Goal: Navigation & Orientation: Find specific page/section

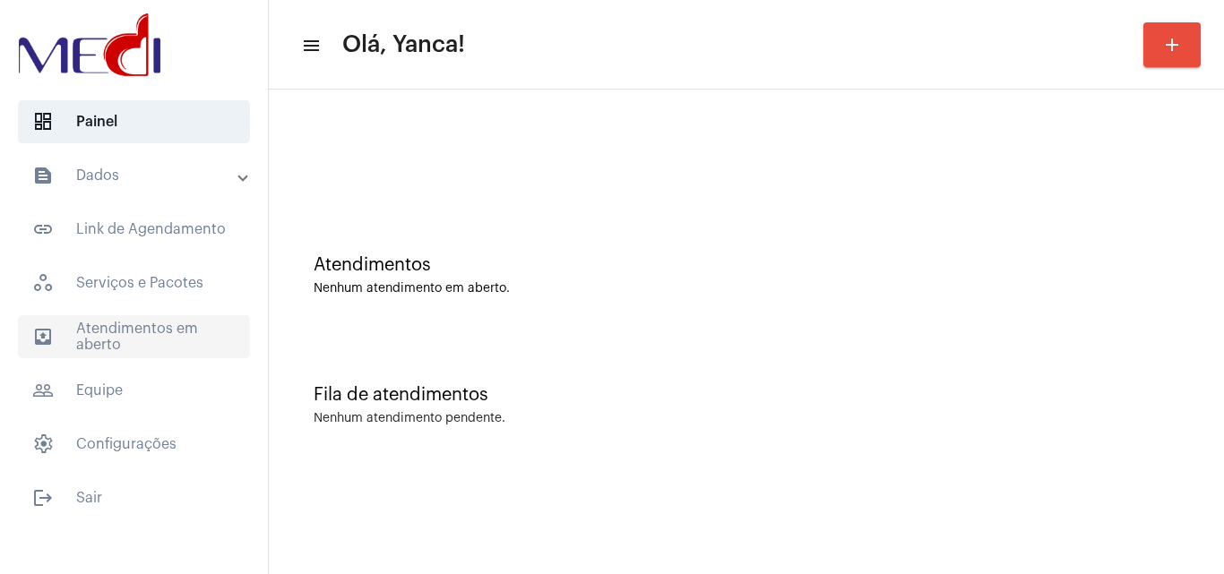
click at [157, 332] on span "outbox_outline Atendimentos em aberto" at bounding box center [134, 336] width 232 height 43
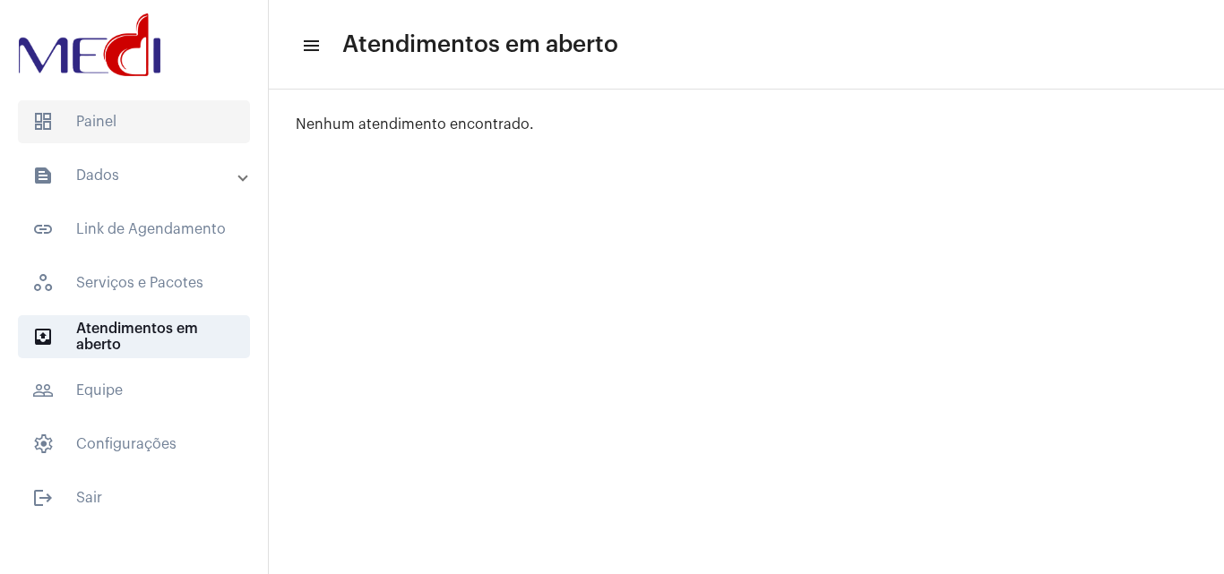
click at [159, 118] on span "dashboard Painel" at bounding box center [134, 121] width 232 height 43
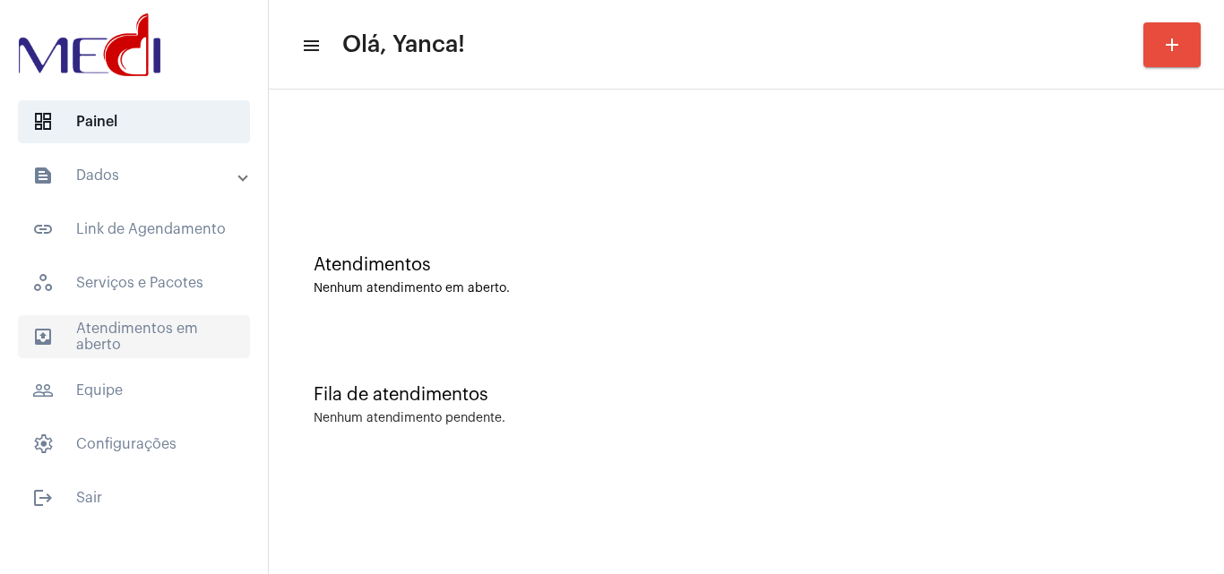
click at [141, 352] on span "outbox_outline Atendimentos em aberto" at bounding box center [134, 336] width 232 height 43
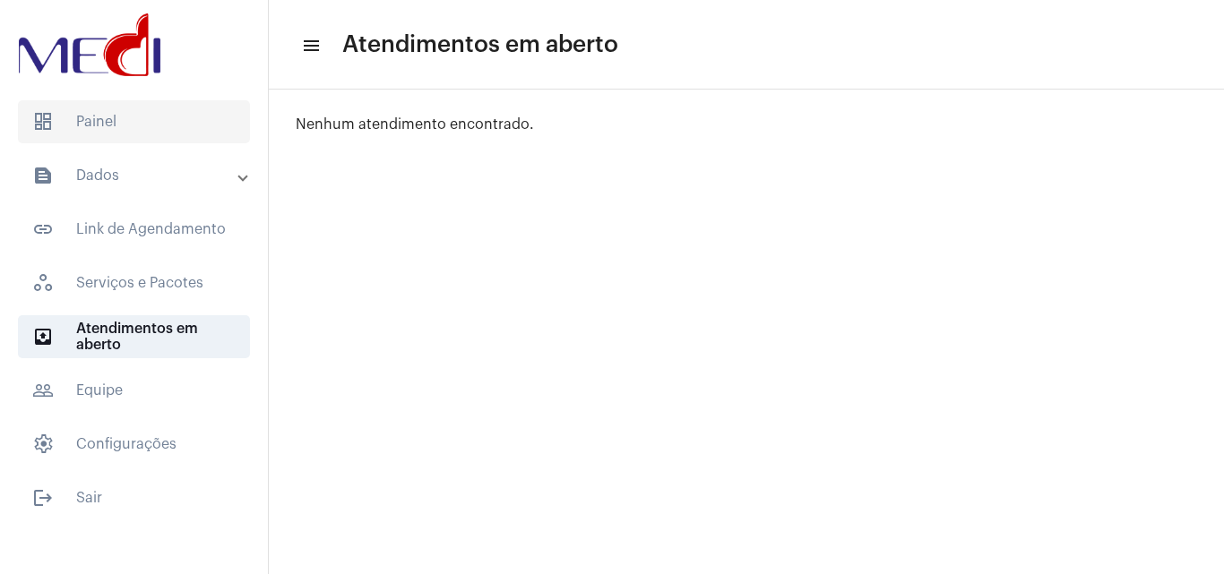
click at [190, 122] on span "dashboard Painel" at bounding box center [134, 121] width 232 height 43
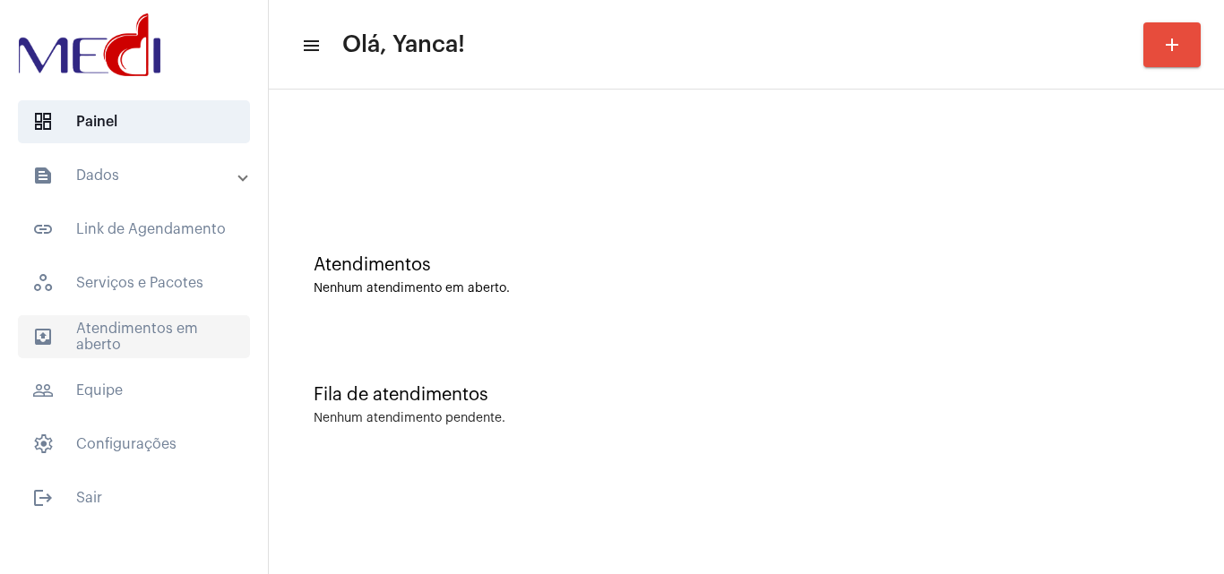
click at [112, 331] on span "outbox_outline Atendimentos em aberto" at bounding box center [134, 336] width 232 height 43
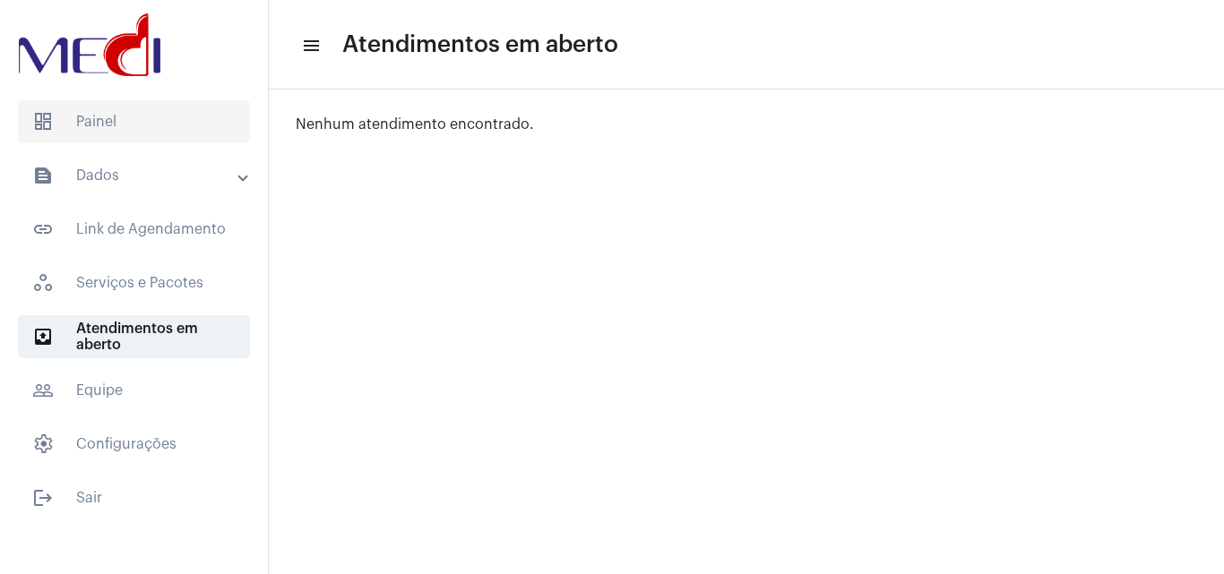
click at [180, 117] on span "dashboard Painel" at bounding box center [134, 121] width 232 height 43
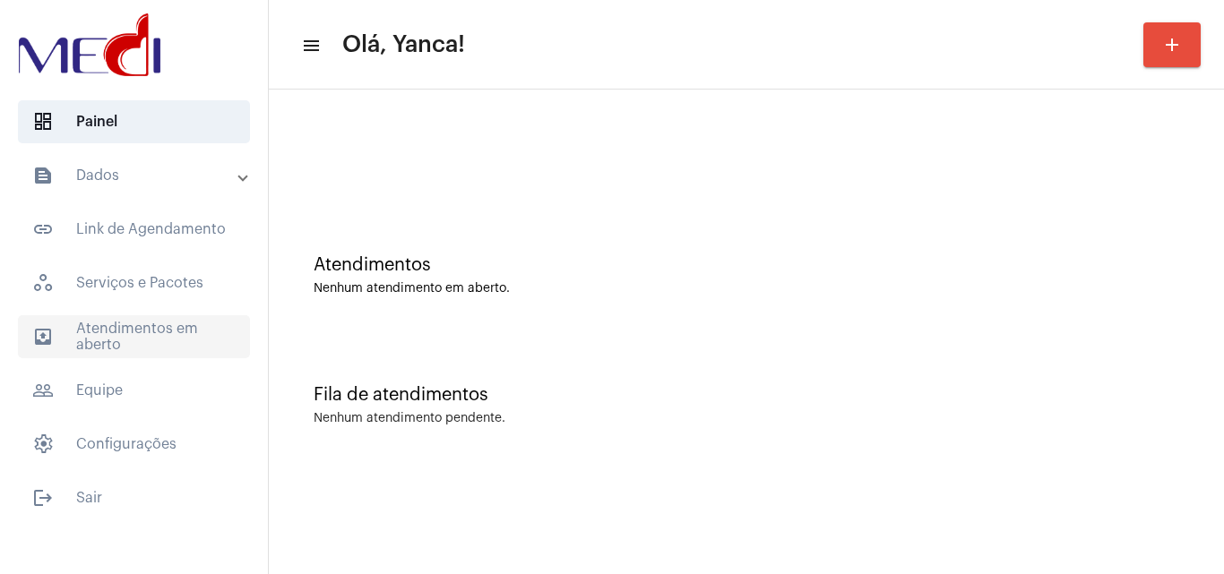
click at [163, 331] on span "outbox_outline Atendimentos em aberto" at bounding box center [134, 336] width 232 height 43
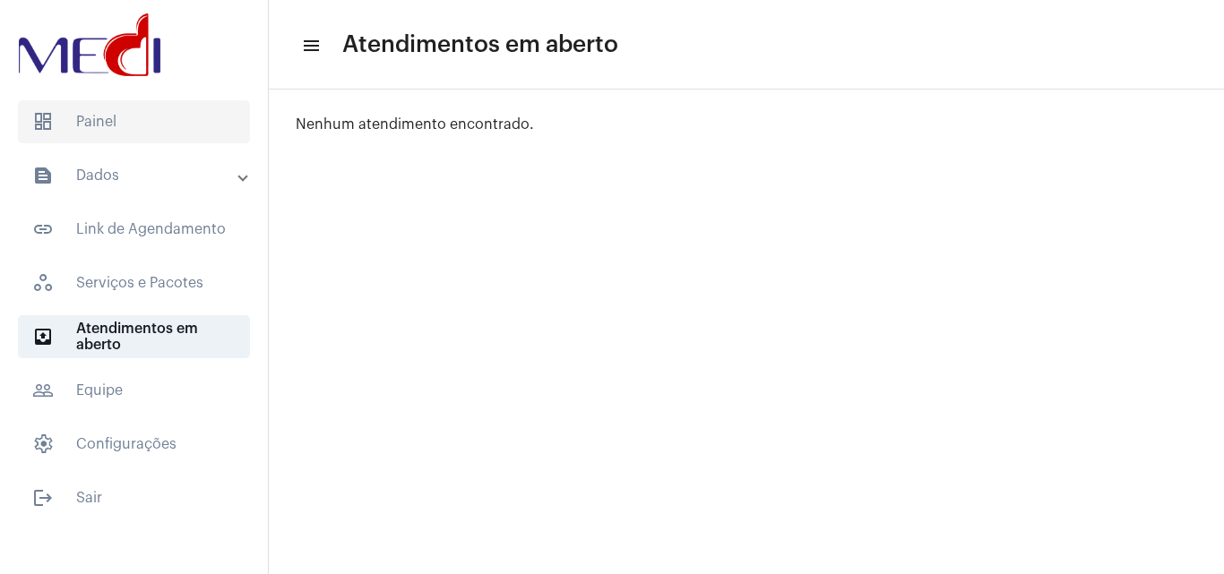
click at [88, 131] on span "dashboard Painel" at bounding box center [134, 121] width 232 height 43
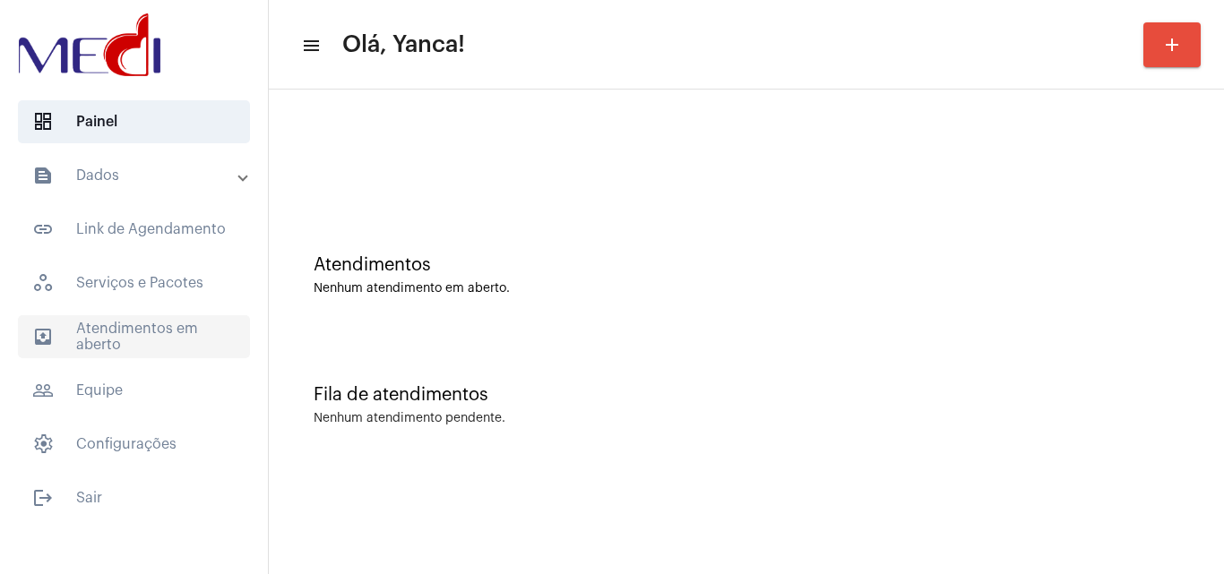
click at [139, 340] on span "outbox_outline Atendimentos em aberto" at bounding box center [134, 336] width 232 height 43
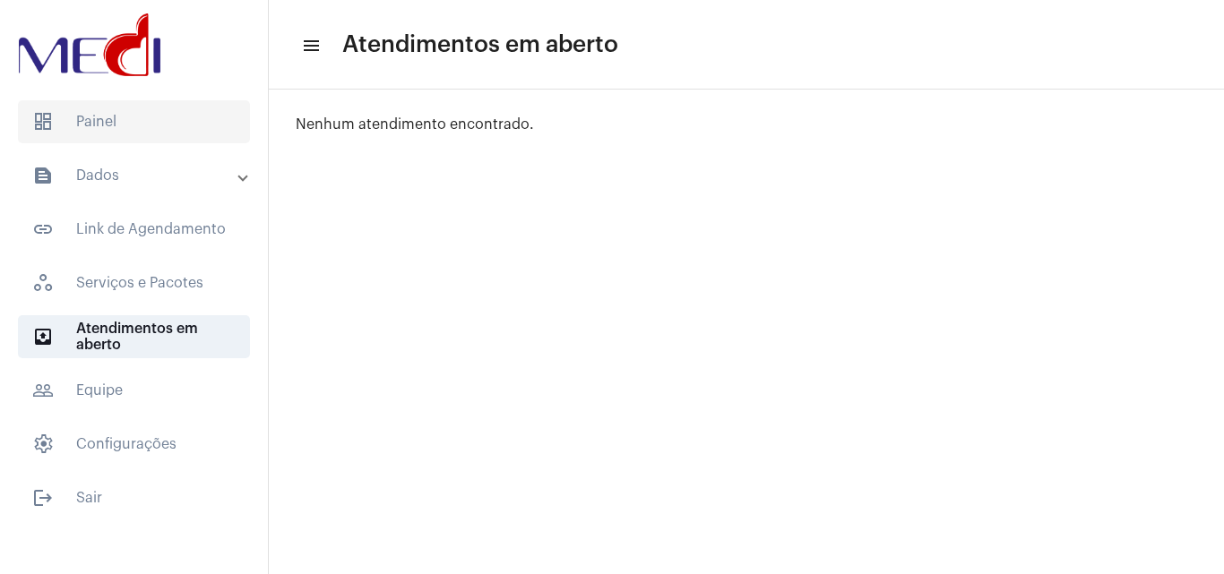
click at [116, 126] on span "dashboard Painel" at bounding box center [134, 121] width 232 height 43
